Goal: Book appointment/travel/reservation

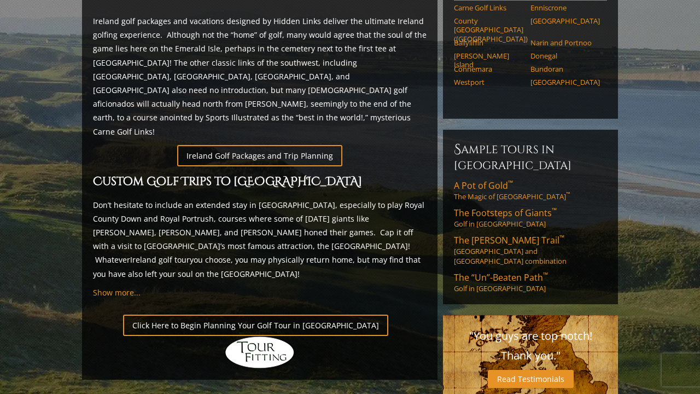
scroll to position [598, 0]
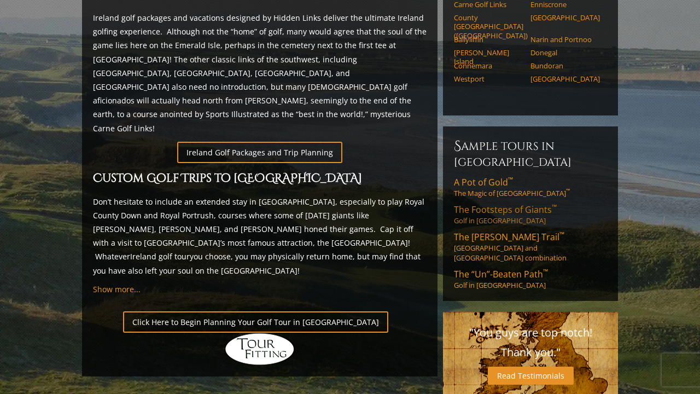
click at [534, 203] on span "The Footsteps of Giants ™" at bounding box center [505, 209] width 103 height 12
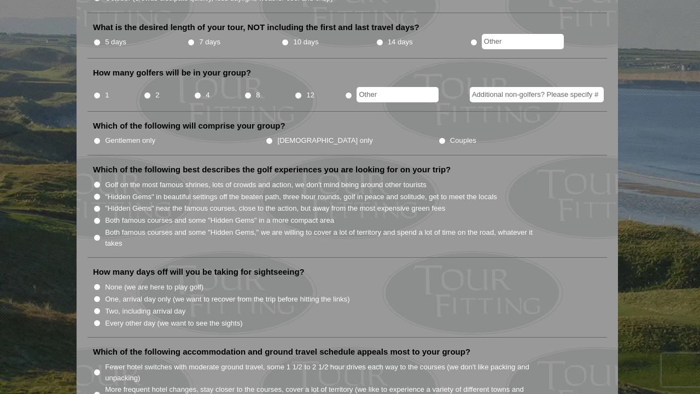
scroll to position [448, 0]
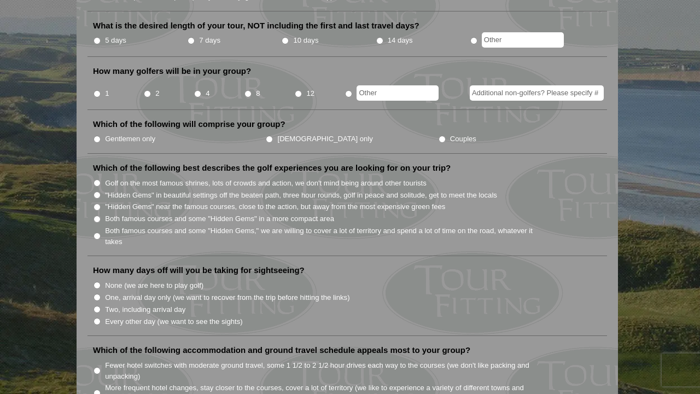
click at [248, 90] on input "8" at bounding box center [247, 93] width 7 height 7
radio input "true"
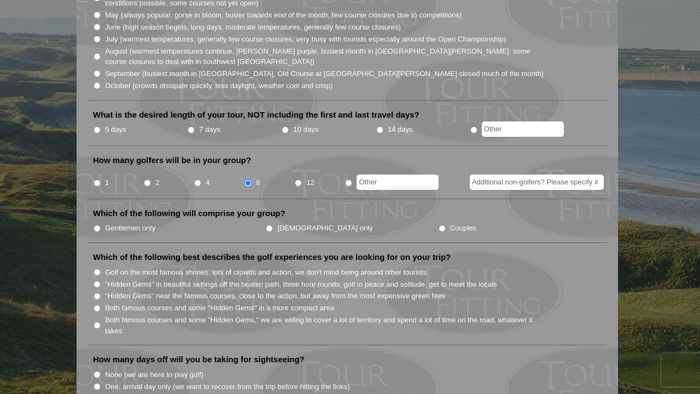
scroll to position [360, 0]
click at [189, 126] on input "7 days" at bounding box center [190, 129] width 7 height 7
radio input "true"
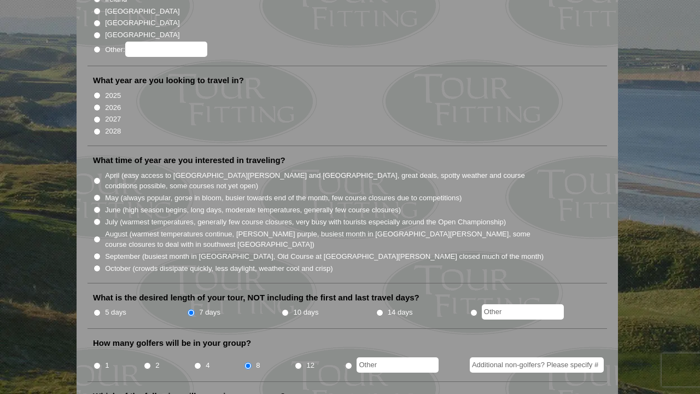
scroll to position [166, 0]
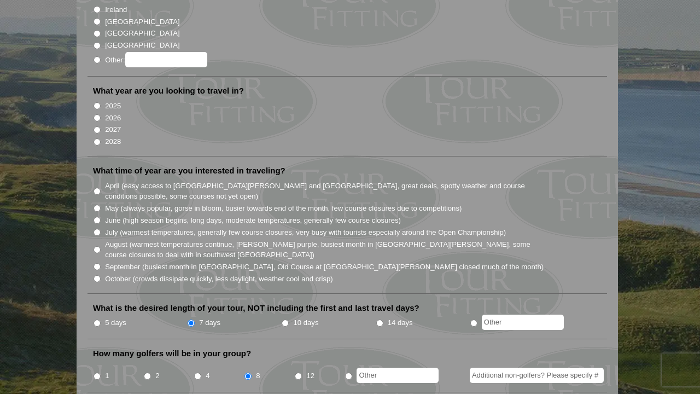
click at [97, 275] on input "October (crowds dissipate quickly, less daylight, weather cool and crisp)" at bounding box center [96, 278] width 7 height 7
radio input "true"
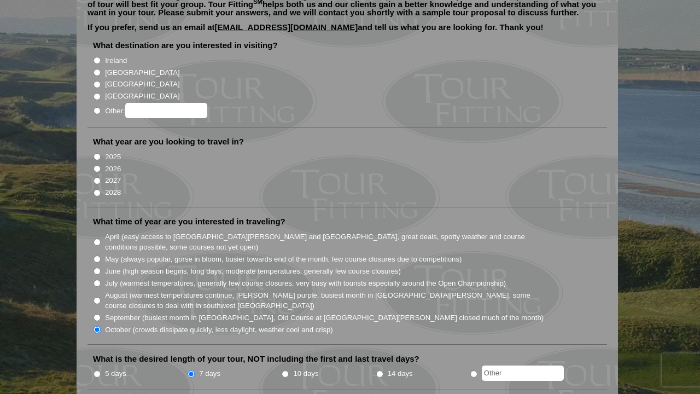
scroll to position [74, 0]
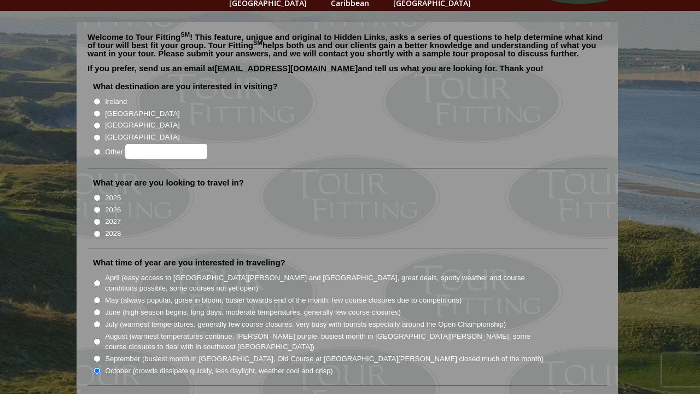
click at [96, 206] on input "2026" at bounding box center [96, 209] width 7 height 7
radio input "true"
click at [97, 98] on input "Ireland" at bounding box center [96, 101] width 7 height 7
radio input "true"
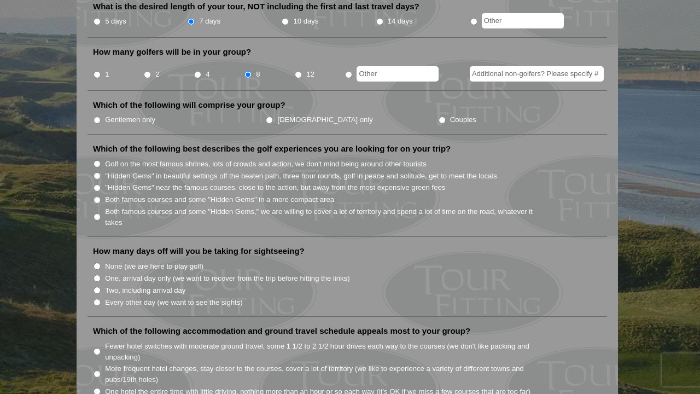
scroll to position [473, 0]
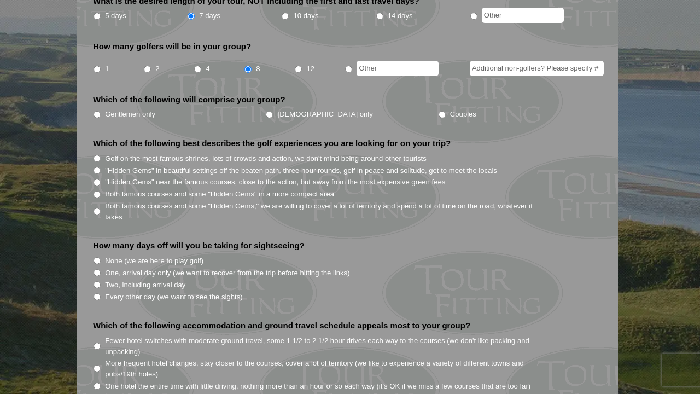
click at [97, 111] on input "Gentlemen only" at bounding box center [96, 114] width 7 height 7
radio input "true"
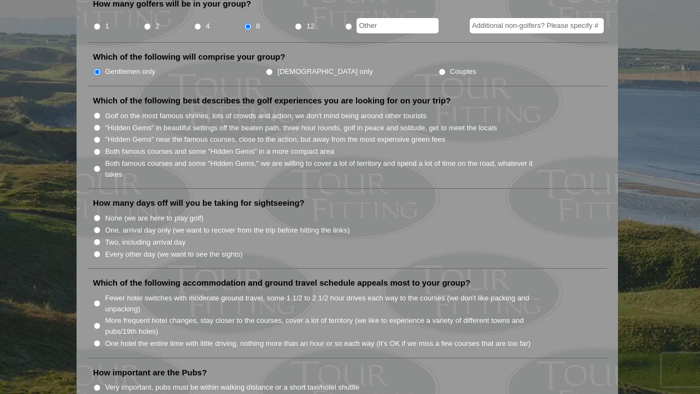
scroll to position [520, 0]
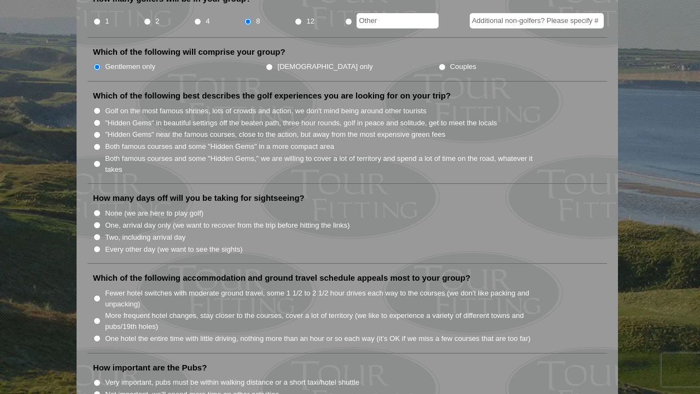
click at [99, 143] on input "Both famous courses and some "Hidden Gems" in a more compact area" at bounding box center [96, 146] width 7 height 7
radio input "true"
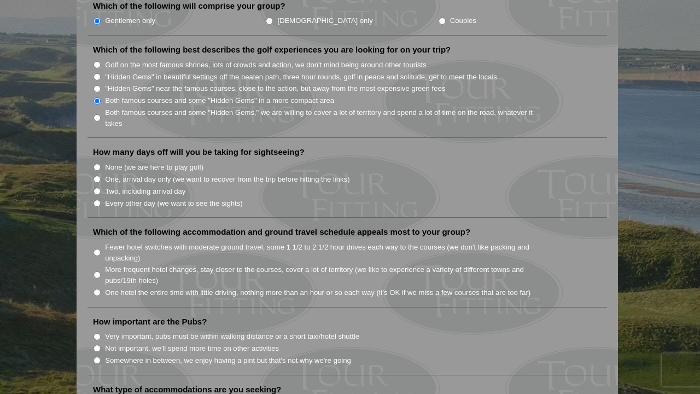
scroll to position [577, 0]
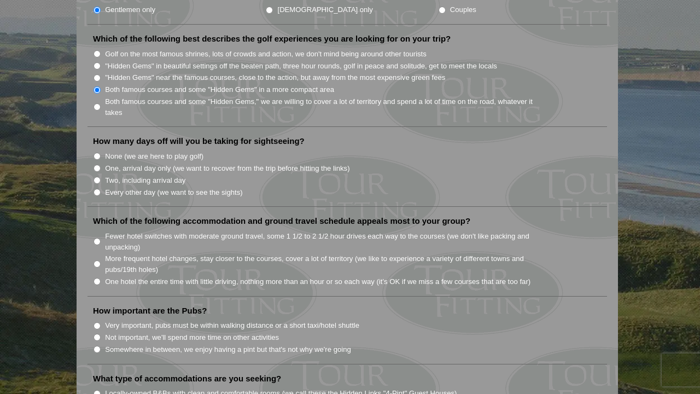
click at [97, 152] on input "None (we are here to play golf)" at bounding box center [96, 155] width 7 height 7
radio input "true"
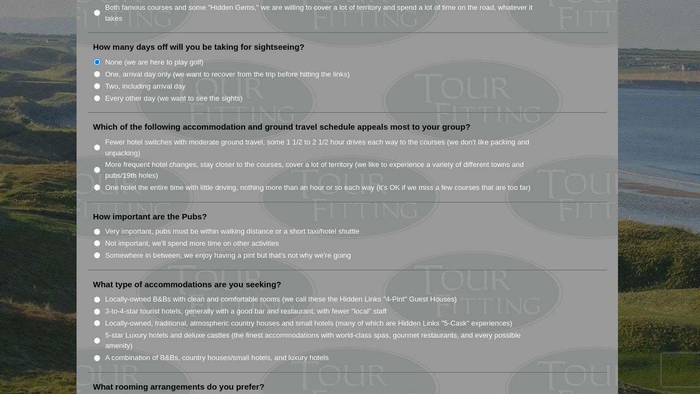
scroll to position [675, 0]
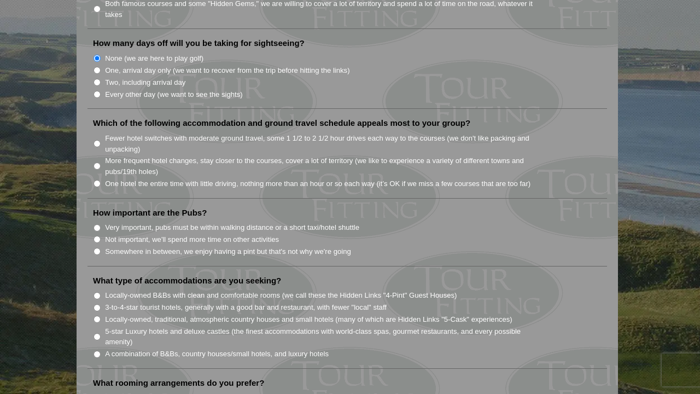
click at [97, 140] on input "Fewer hotel switches with moderate ground travel, some 1 1/2 to 2 1/2 hour driv…" at bounding box center [96, 143] width 7 height 7
radio input "true"
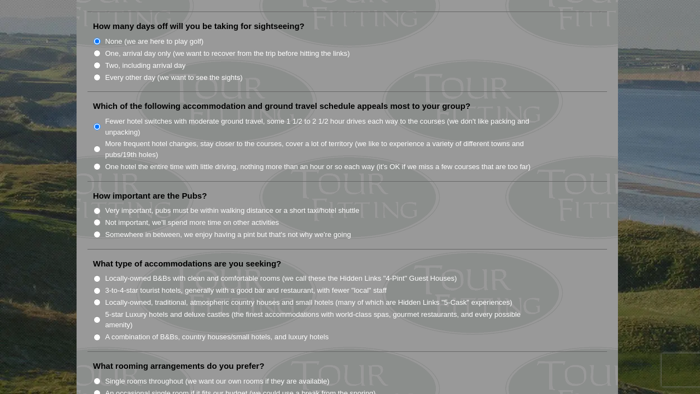
scroll to position [707, 0]
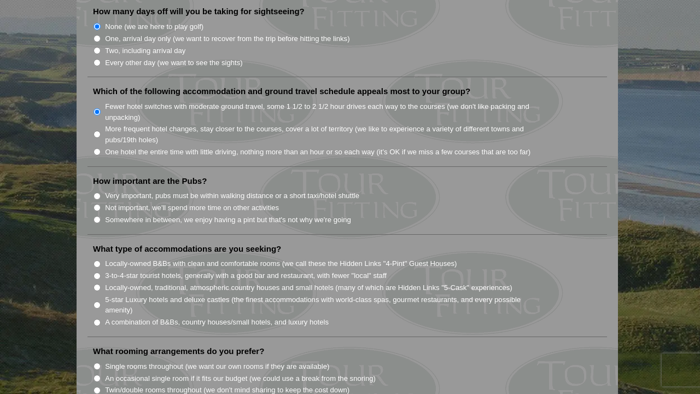
click at [97, 192] on input "Very important, pubs must be within walking distance or a short taxi/hotel shut…" at bounding box center [96, 195] width 7 height 7
radio input "true"
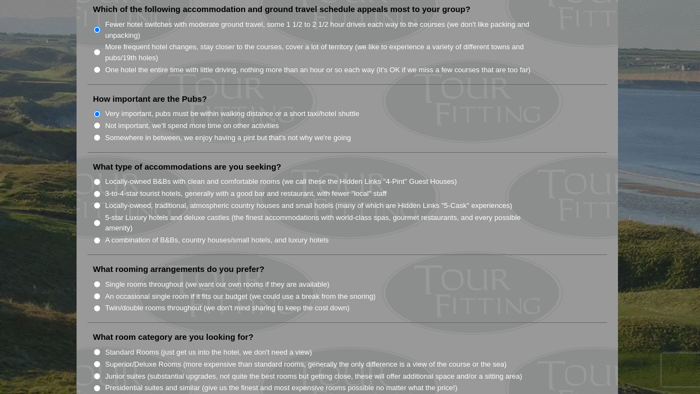
scroll to position [797, 0]
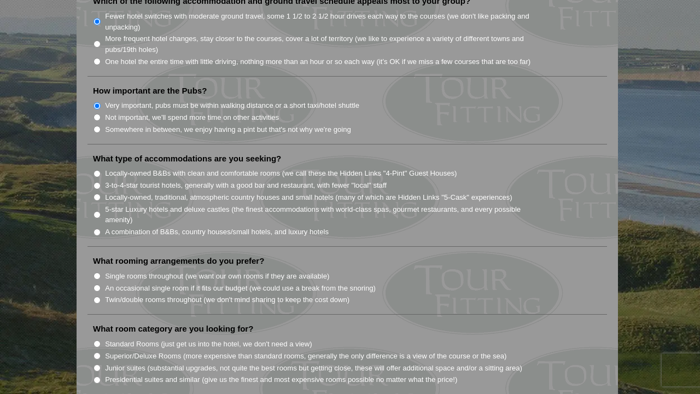
click at [97, 182] on input "3-to-4-star tourist hotels, generally with a good bar and restaurant, with fewe…" at bounding box center [96, 185] width 7 height 7
radio input "true"
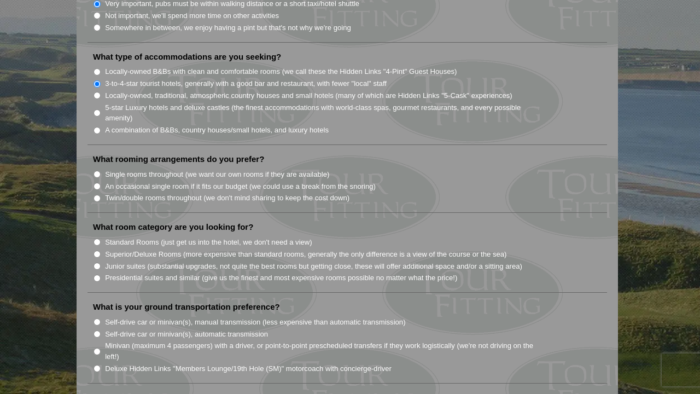
scroll to position [903, 0]
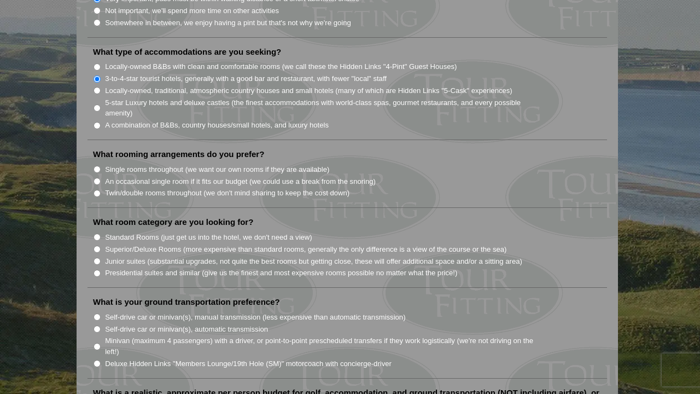
click at [96, 190] on input "Twin/double rooms throughout (we don't mind sharing to keep the cost down)" at bounding box center [96, 193] width 7 height 7
radio input "true"
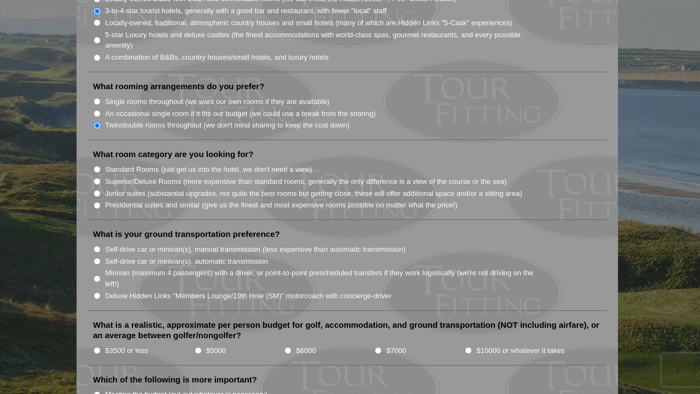
scroll to position [974, 0]
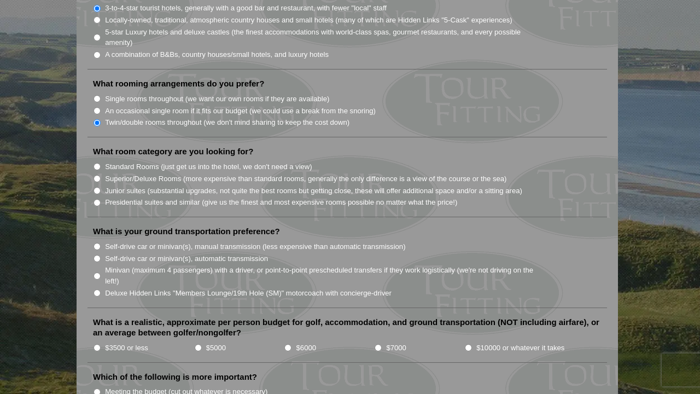
click at [97, 163] on input "Standard Rooms (just get us into the hotel, we don't need a view)" at bounding box center [96, 166] width 7 height 7
radio input "true"
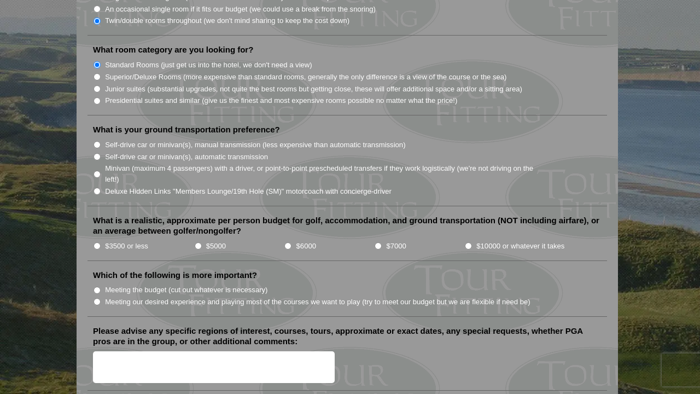
scroll to position [1076, 0]
click at [97, 140] on input "Self-drive car or minivan(s), manual transmission (less expensive than automati…" at bounding box center [96, 143] width 7 height 7
radio input "true"
click at [378, 242] on input "$7000" at bounding box center [377, 245] width 7 height 7
radio input "true"
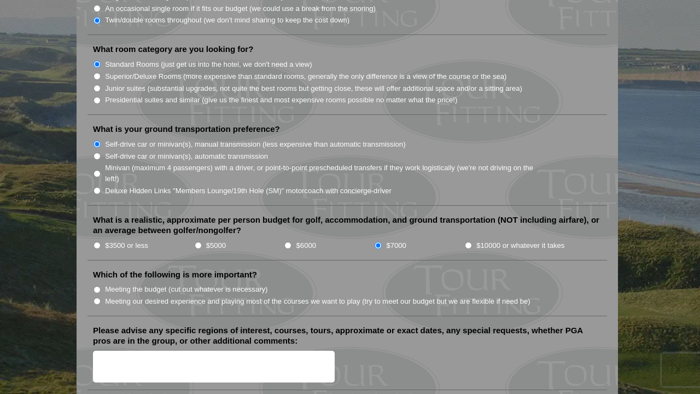
click at [97, 297] on input "Meeting our desired experience and playing most of the courses we want to play …" at bounding box center [96, 300] width 7 height 7
radio input "true"
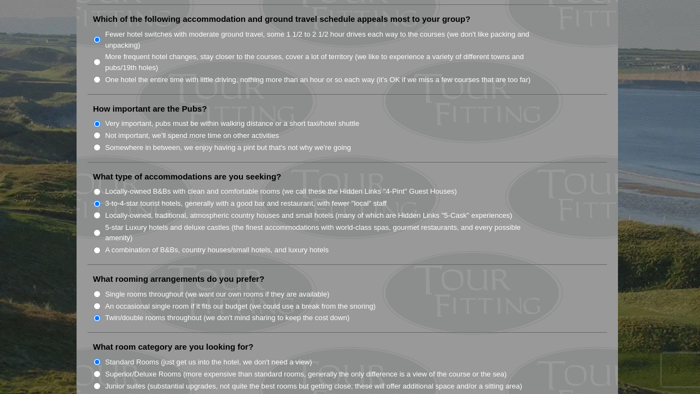
scroll to position [659, 0]
